Goal: Find contact information: Find contact information

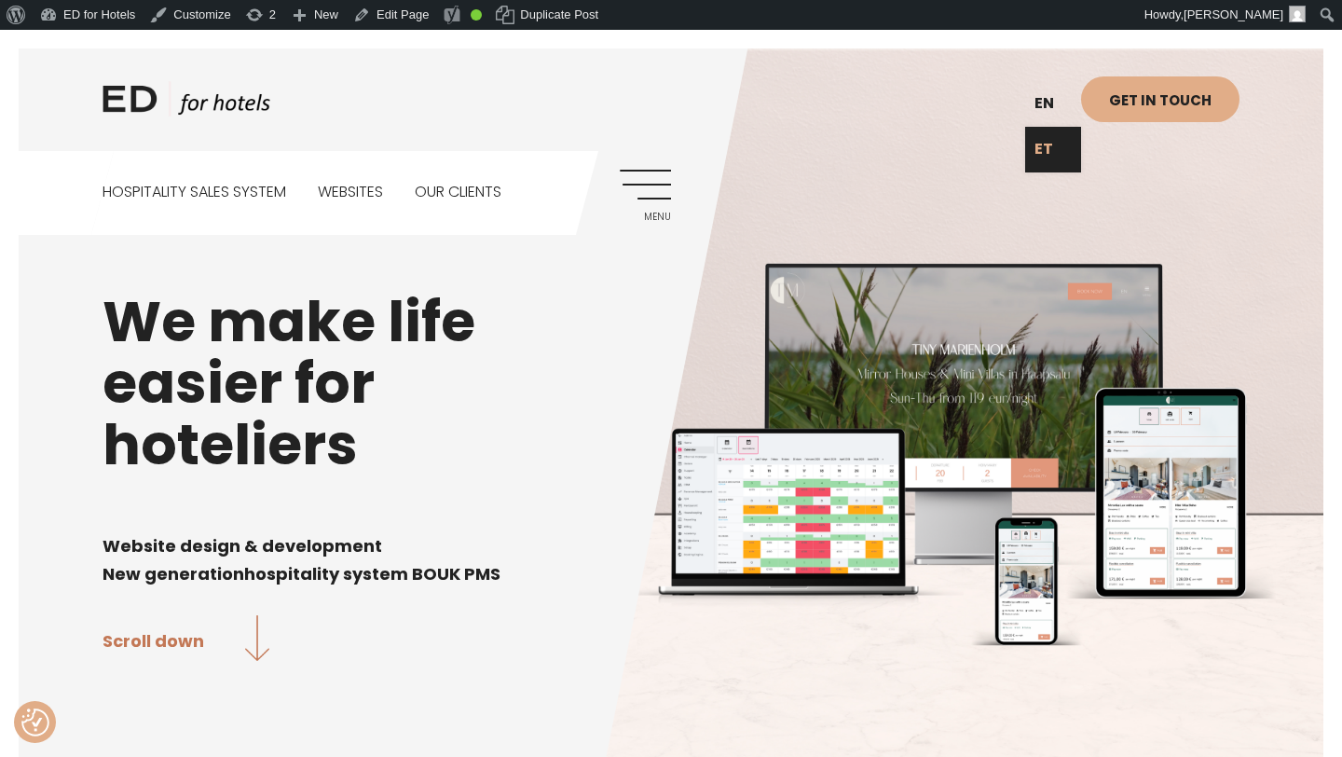
click at [1045, 154] on link "ET" at bounding box center [1053, 150] width 56 height 46
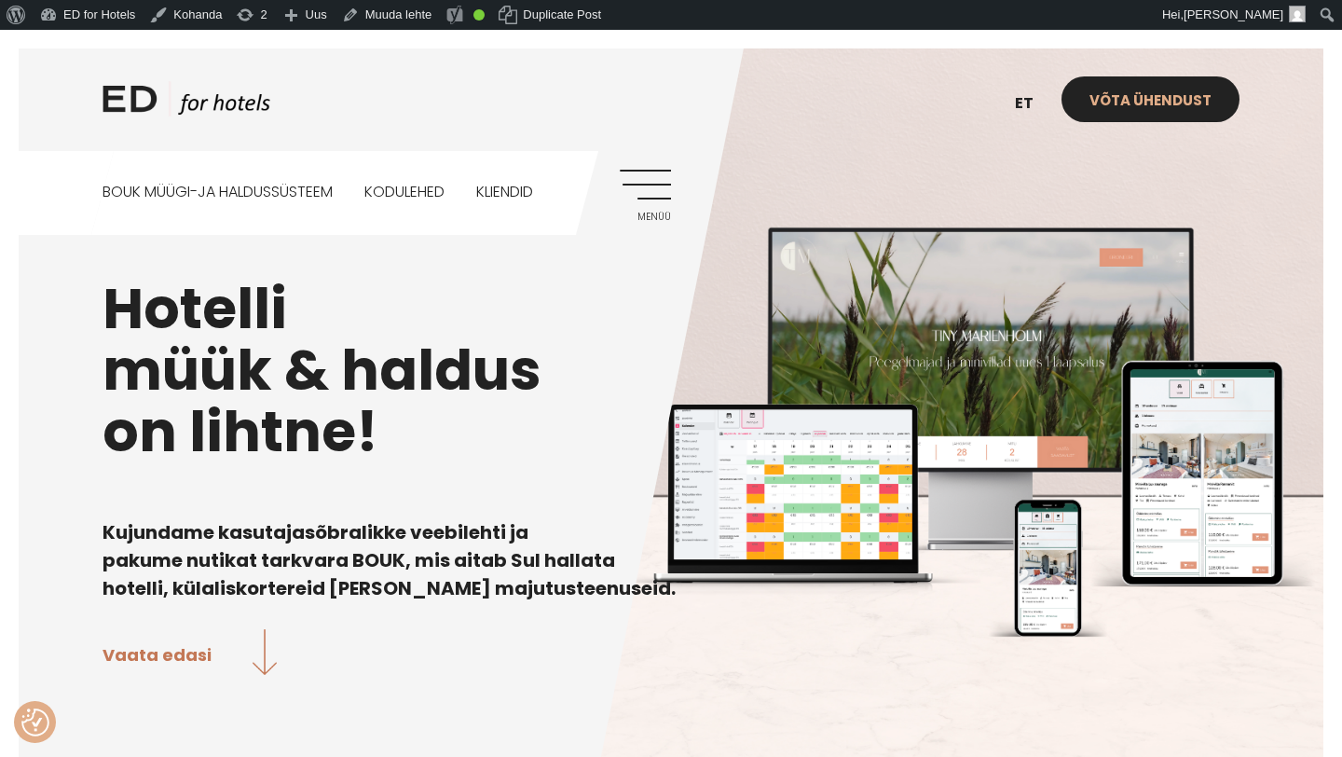
click at [1157, 94] on link "Võta ühendust" at bounding box center [1150, 99] width 178 height 46
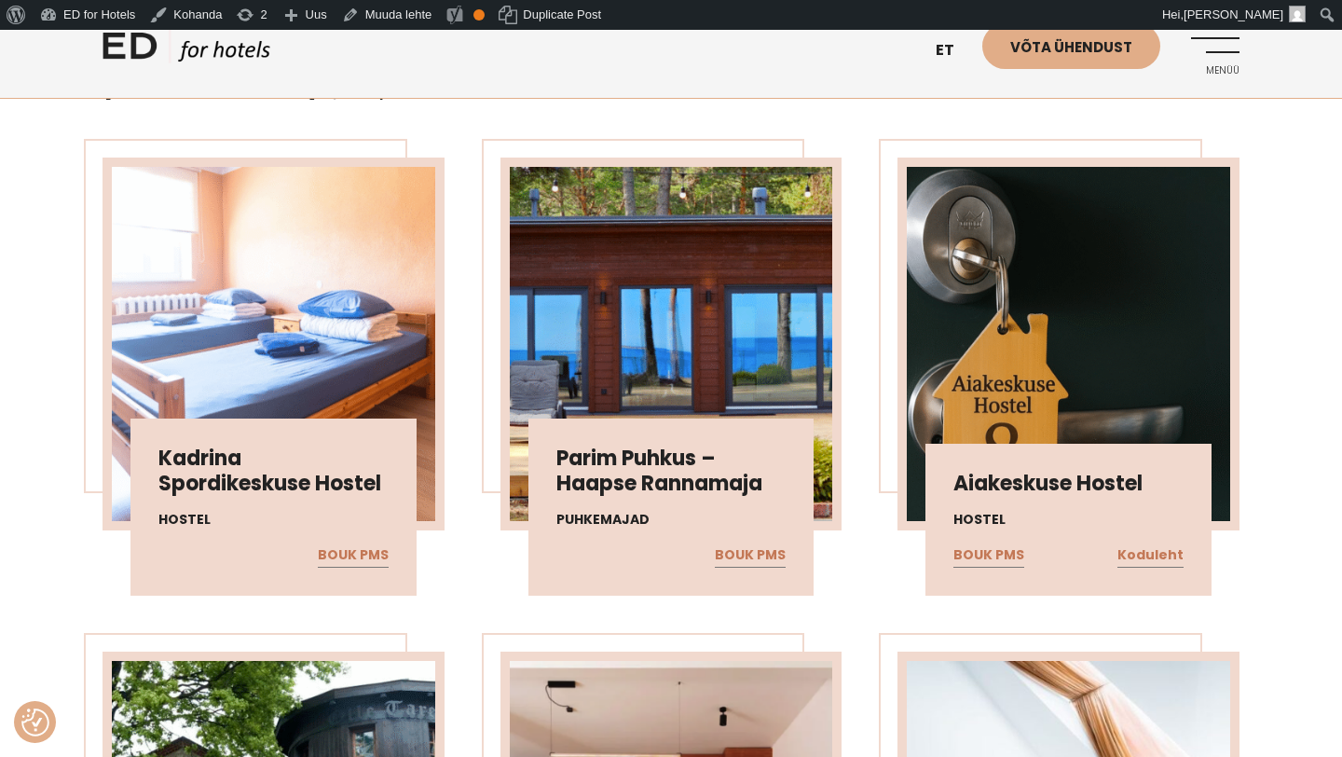
scroll to position [616, 0]
